Goal: Information Seeking & Learning: Check status

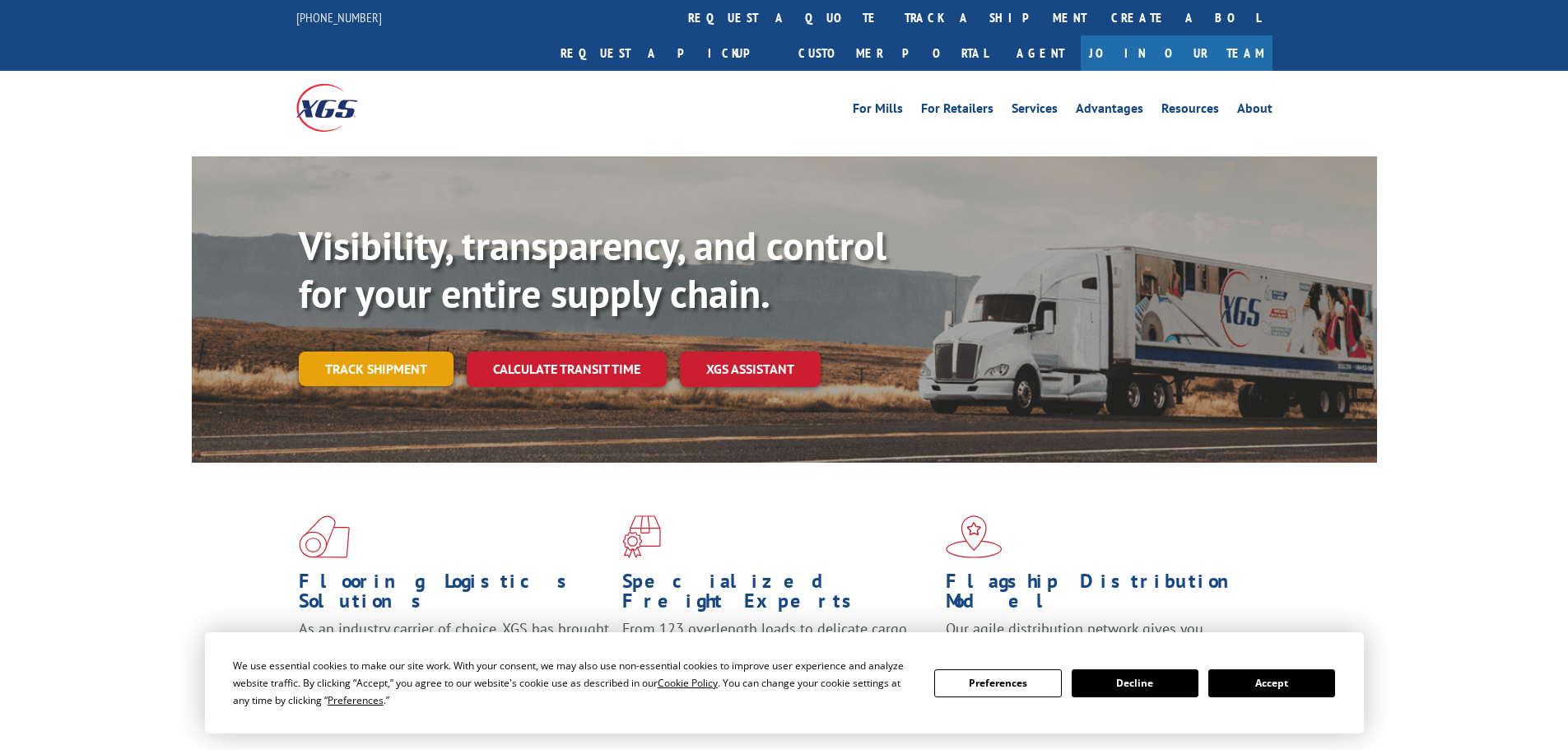
click at [378, 351] on link "Track shipment" at bounding box center [376, 368] width 155 height 34
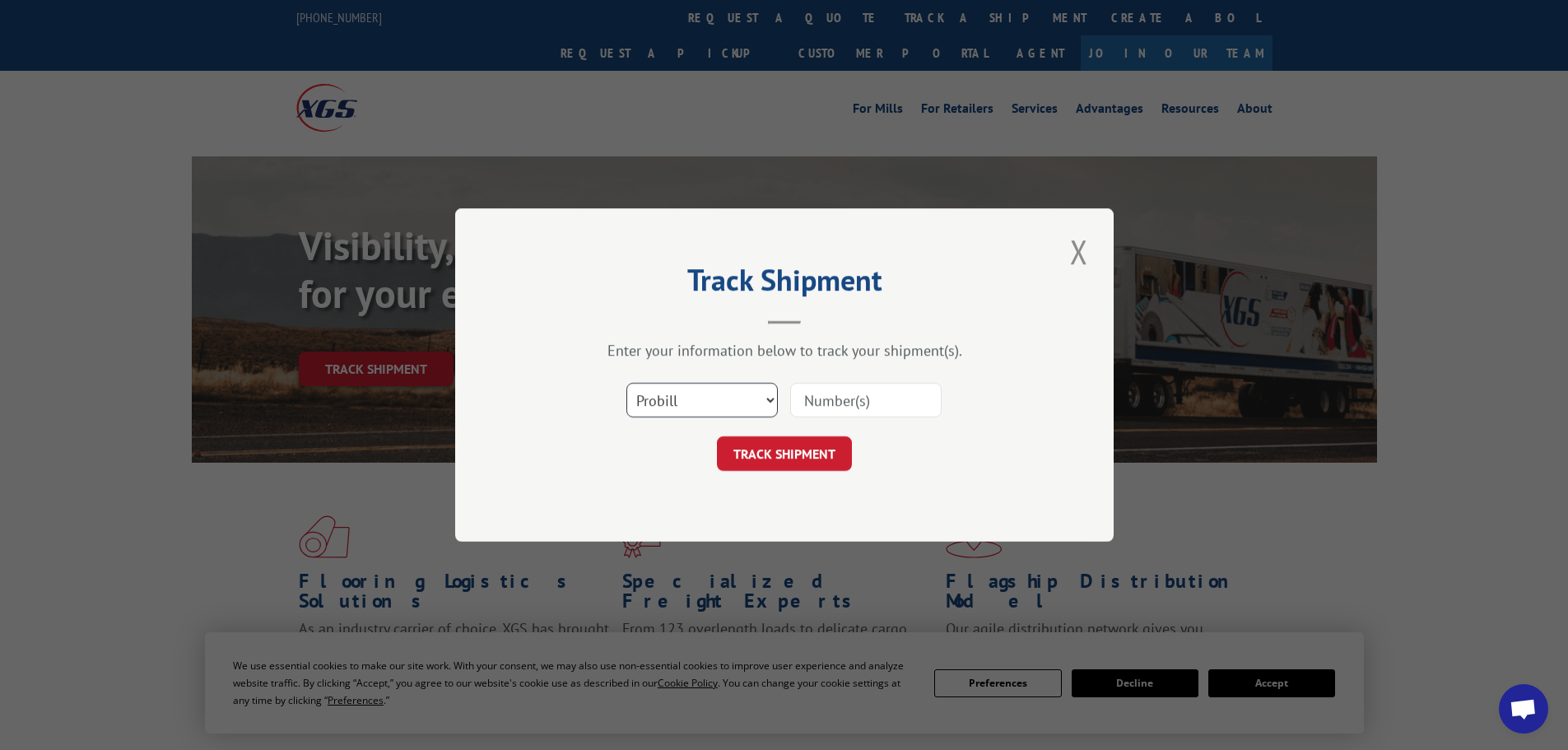
click at [660, 407] on select "Select category... Probill BOL PO" at bounding box center [702, 400] width 152 height 34
select select "bol"
click at [626, 383] on select "Select category... Probill BOL PO" at bounding box center [702, 400] width 152 height 34
click at [831, 402] on input at bounding box center [865, 400] width 152 height 34
paste input "4939517"
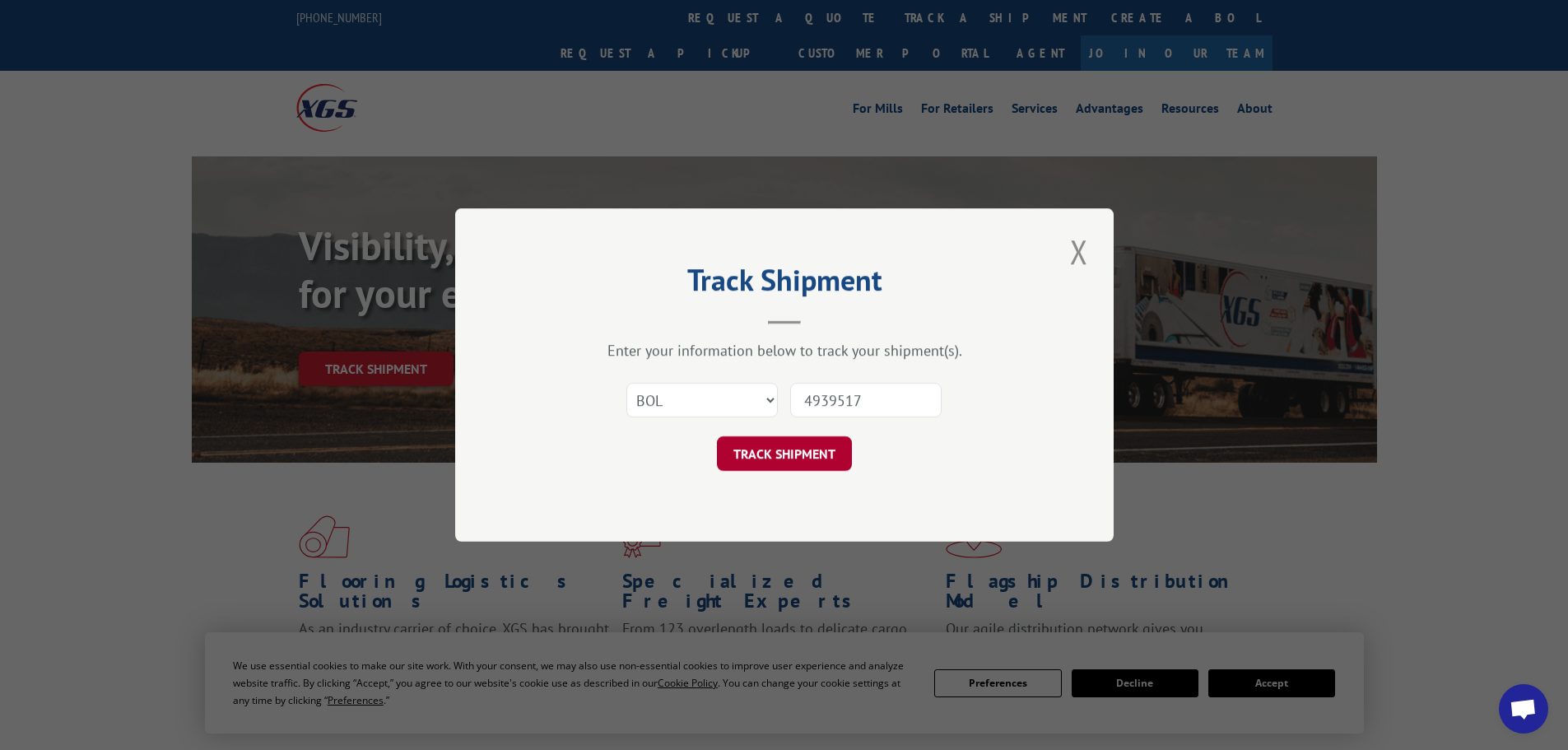
type input "4939517"
click at [777, 454] on button "TRACK SHIPMENT" at bounding box center [784, 453] width 135 height 34
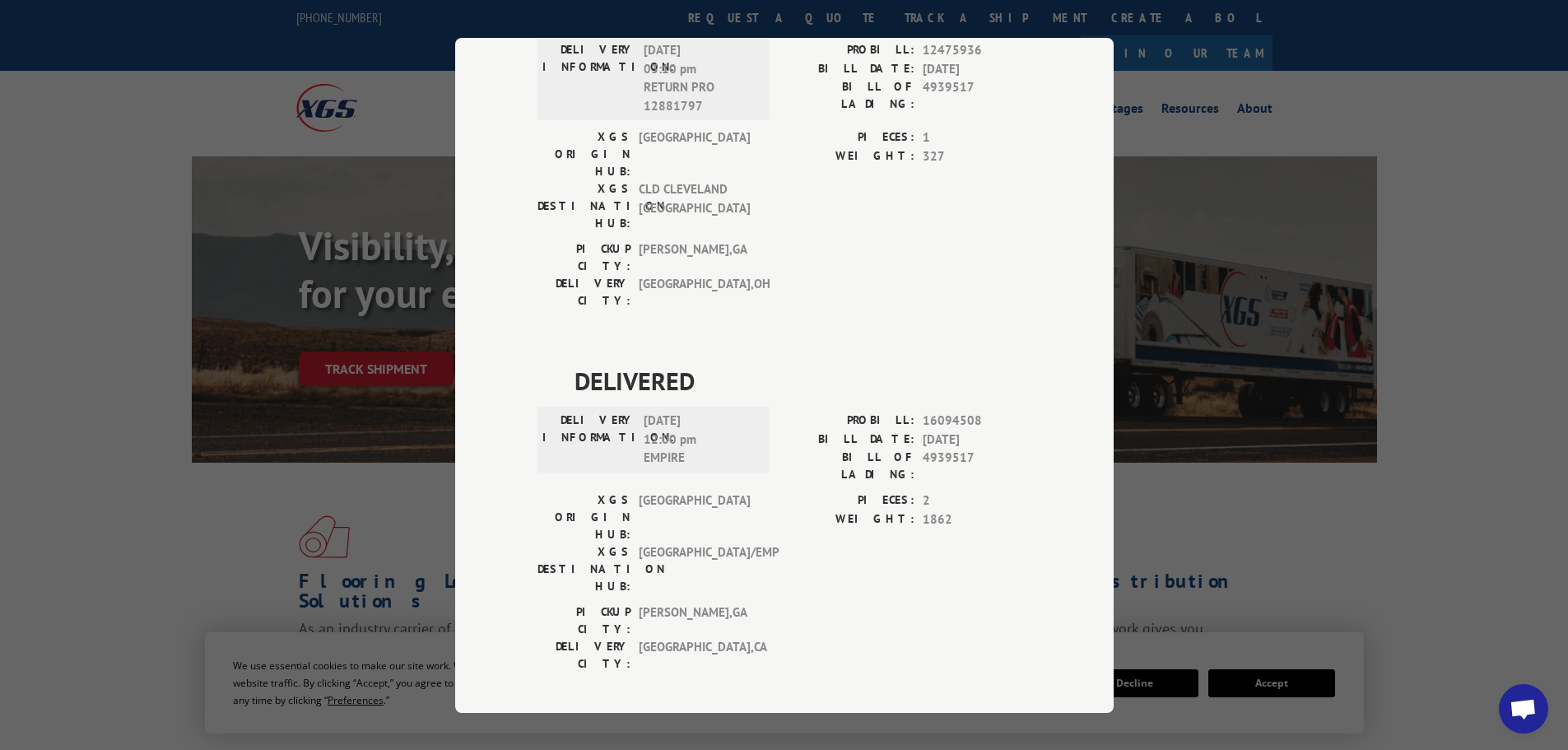
scroll to position [412, 0]
